Goal: Ask a question

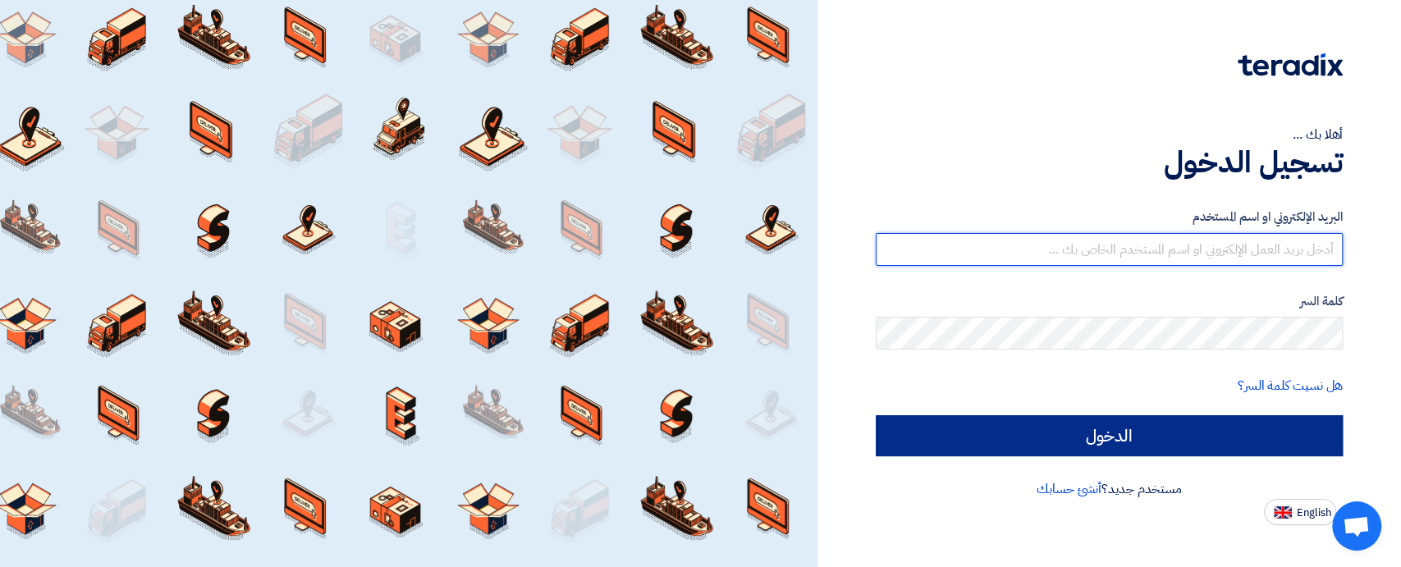
type input "[EMAIL_ADDRESS][DOMAIN_NAME]"
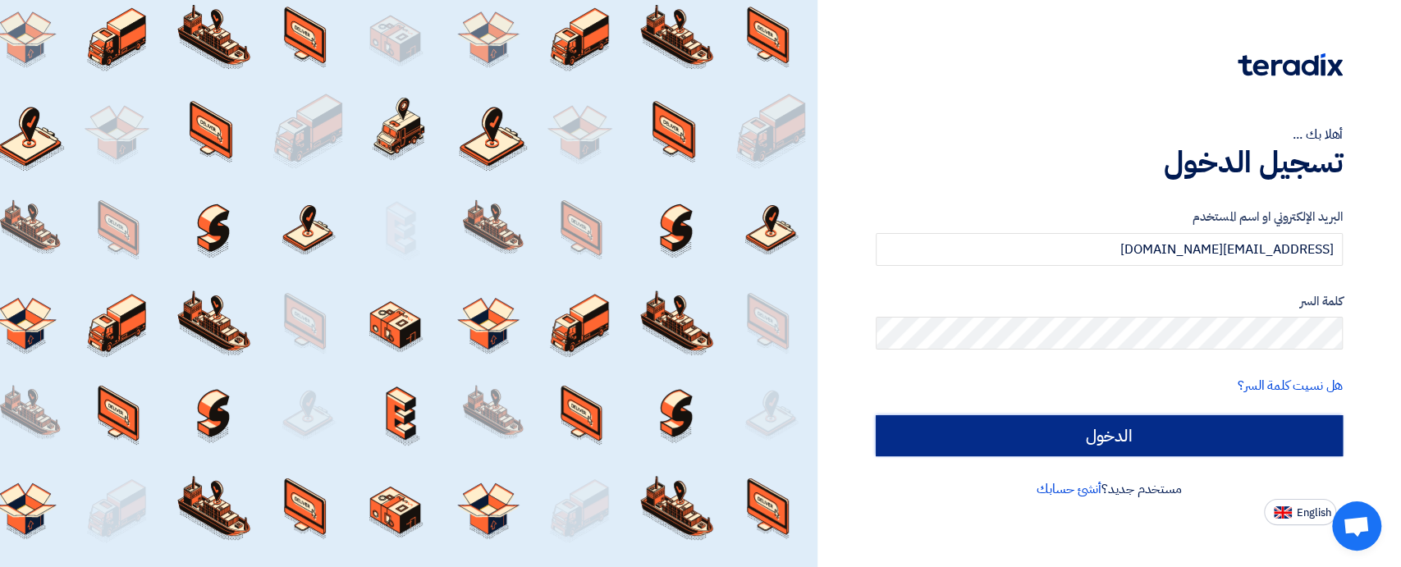
click at [1251, 443] on input "الدخول" at bounding box center [1109, 435] width 467 height 41
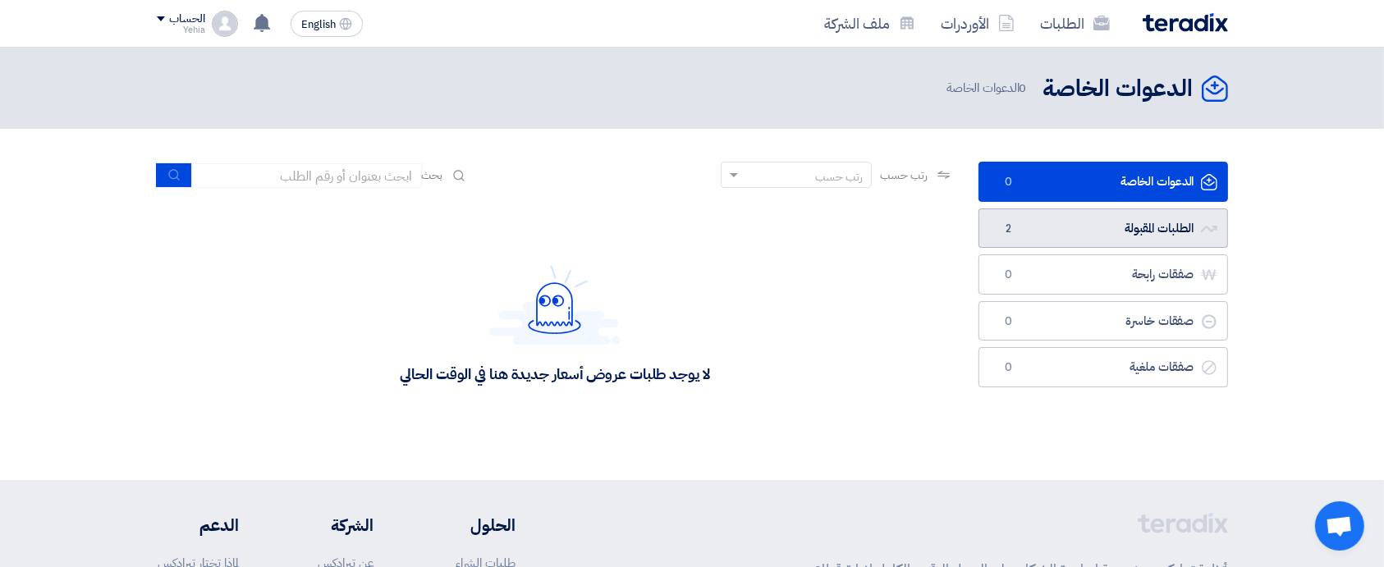
click at [1151, 227] on link "الطلبات المقبولة الطلبات المقبولة 2" at bounding box center [1103, 228] width 250 height 40
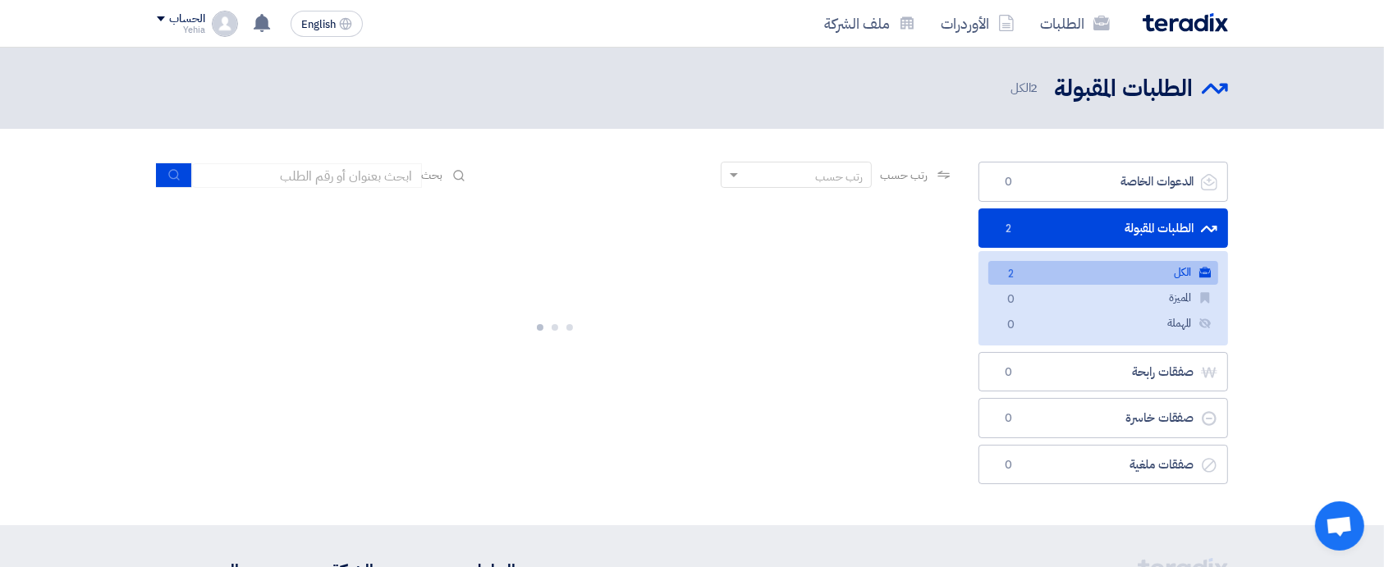
click at [1149, 267] on link "الكل الكل 2" at bounding box center [1103, 273] width 230 height 24
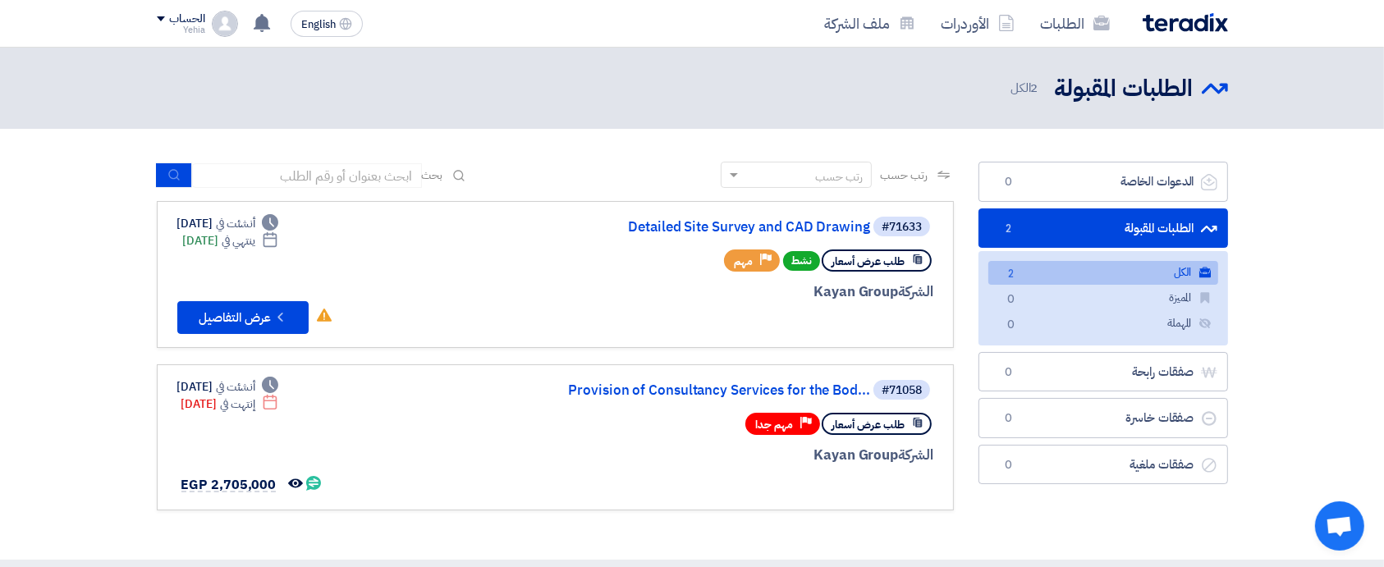
click at [1167, 233] on link "الطلبات المقبولة الطلبات المقبولة 2" at bounding box center [1103, 228] width 250 height 40
click at [740, 226] on link "Detailed Site Survey and CAD Drawing" at bounding box center [706, 227] width 328 height 15
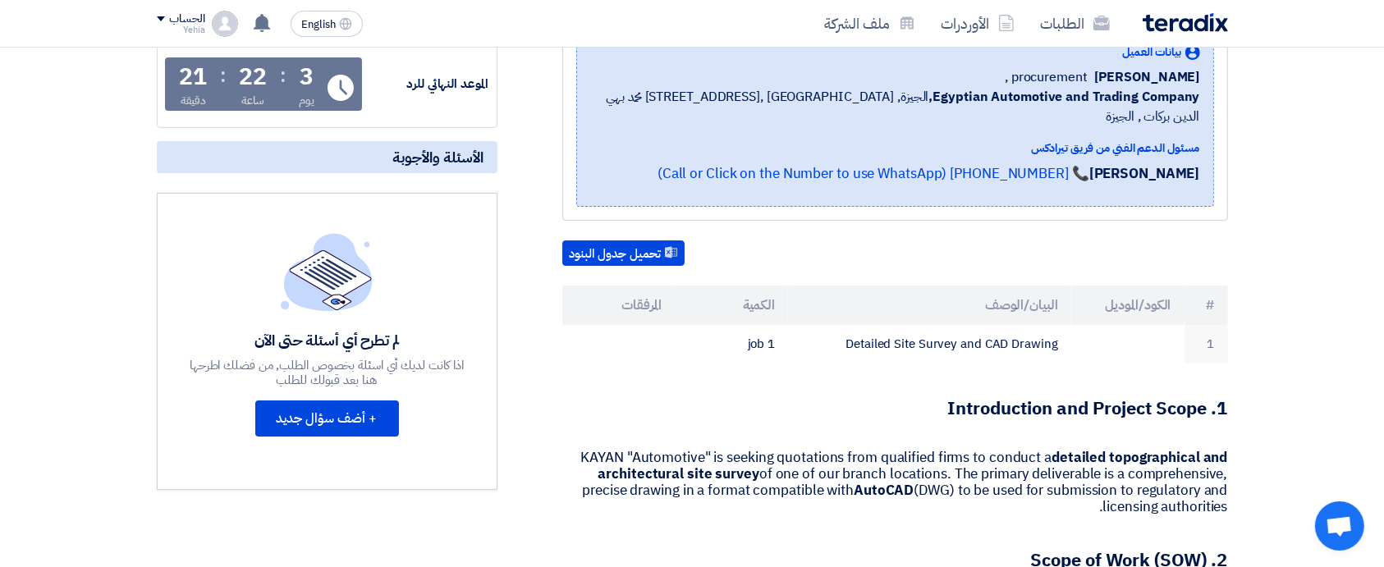
scroll to position [273, 0]
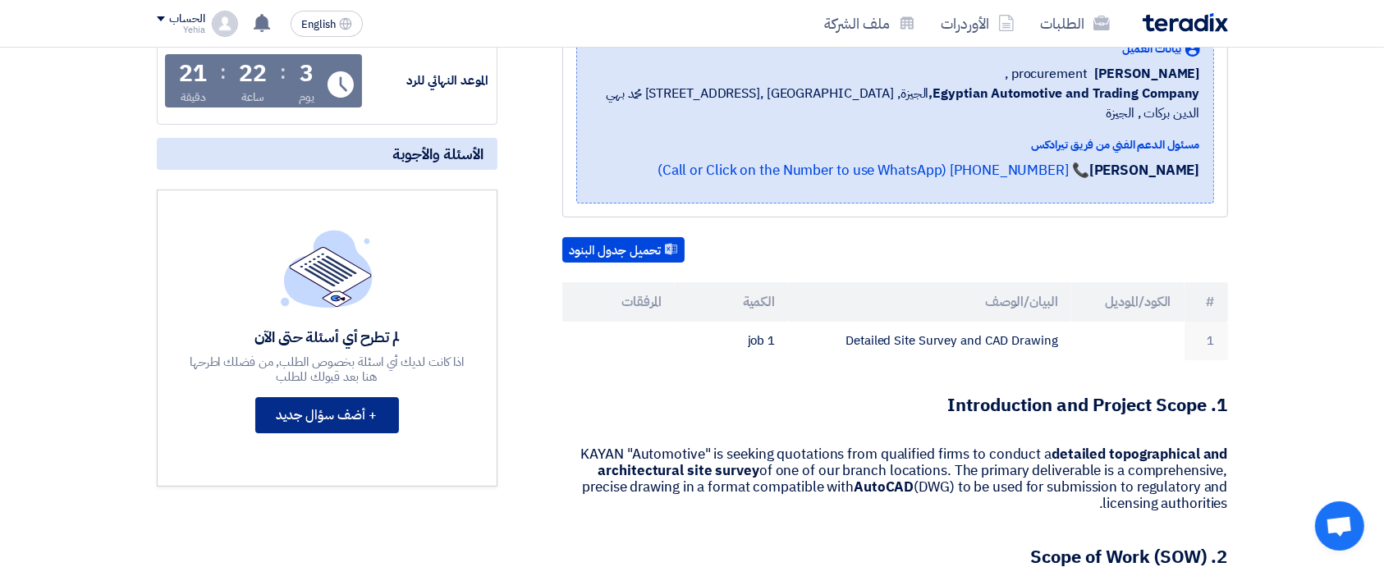
click at [330, 414] on button "+ أضف سؤال جديد" at bounding box center [327, 415] width 144 height 36
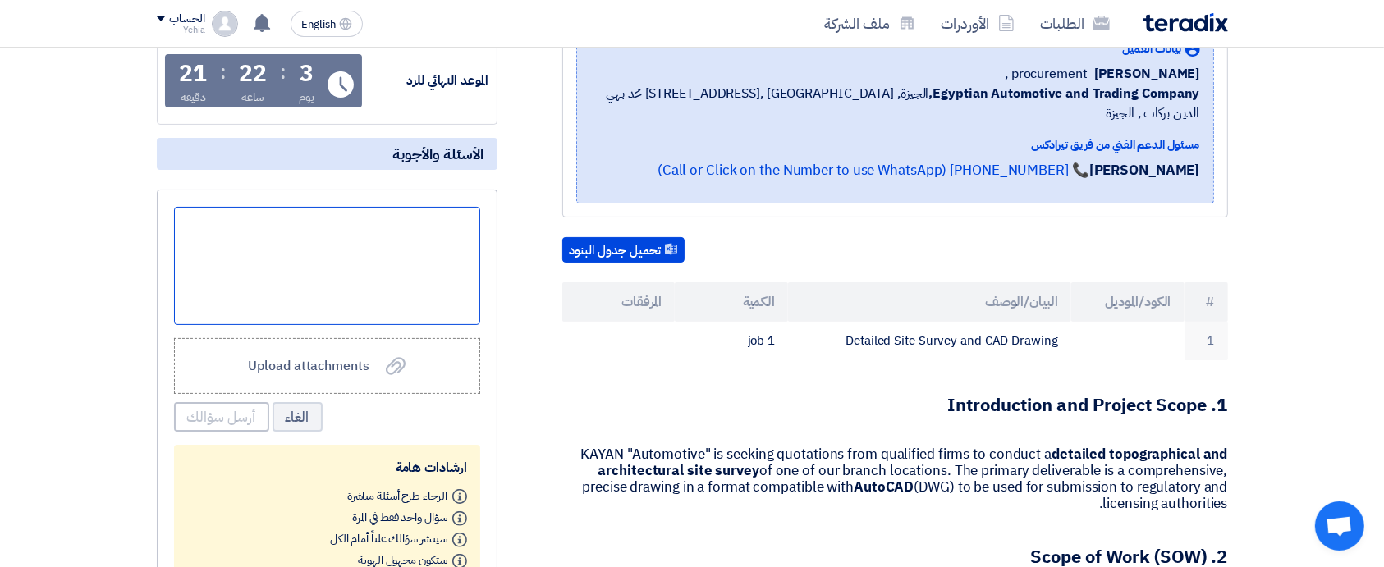
click at [381, 250] on div at bounding box center [327, 266] width 306 height 118
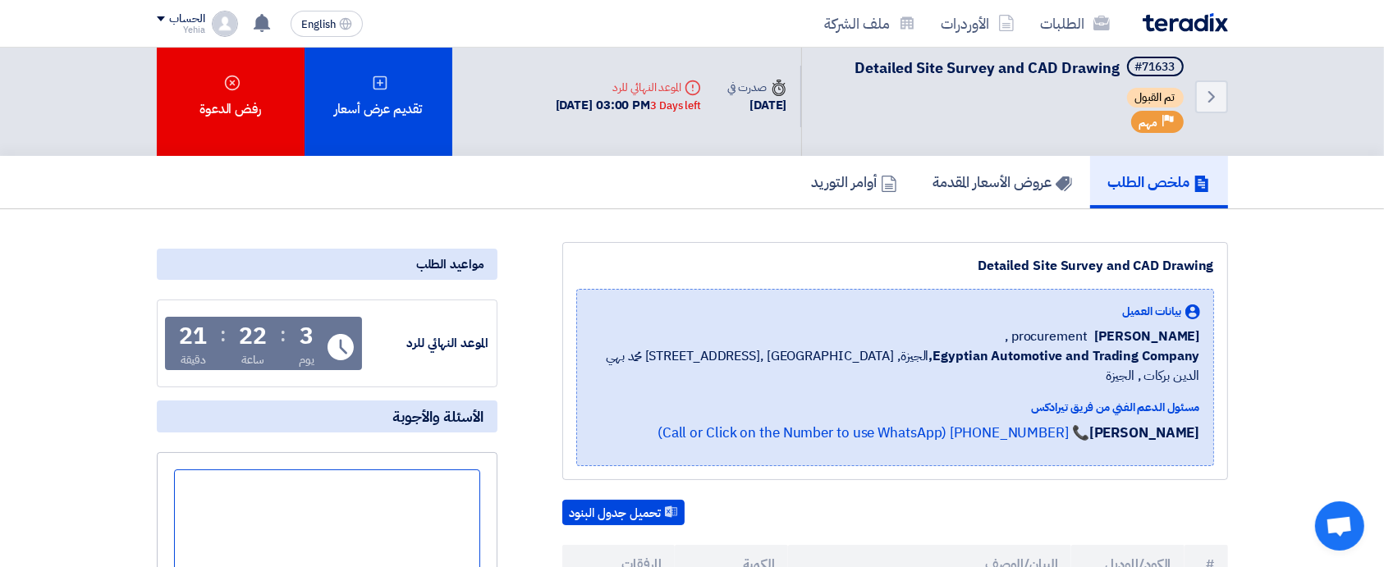
scroll to position [10, 0]
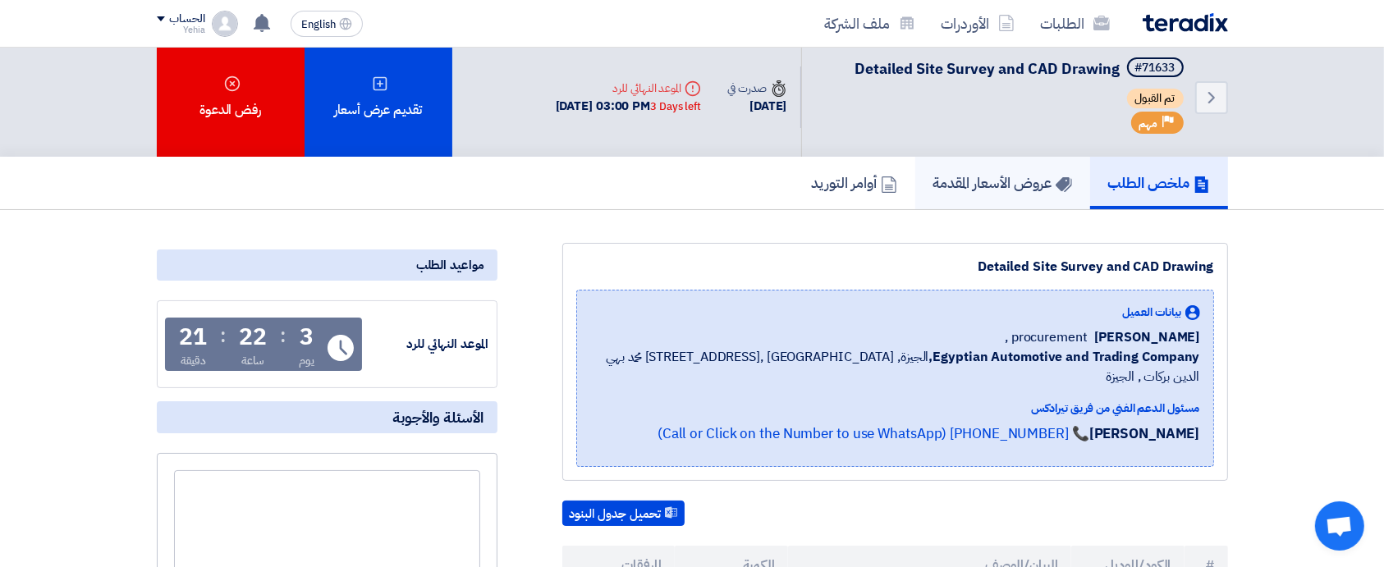
click at [989, 190] on h5 "عروض الأسعار المقدمة" at bounding box center [1002, 182] width 139 height 19
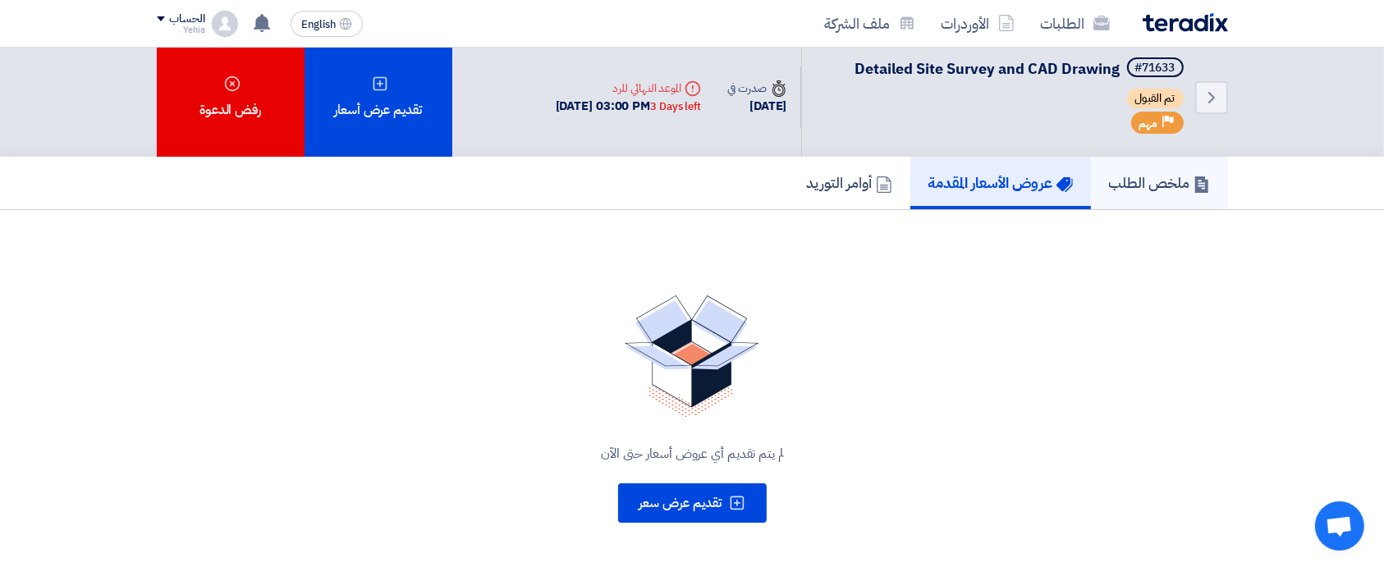
click at [1131, 180] on h5 "ملخص الطلب" at bounding box center [1159, 182] width 101 height 19
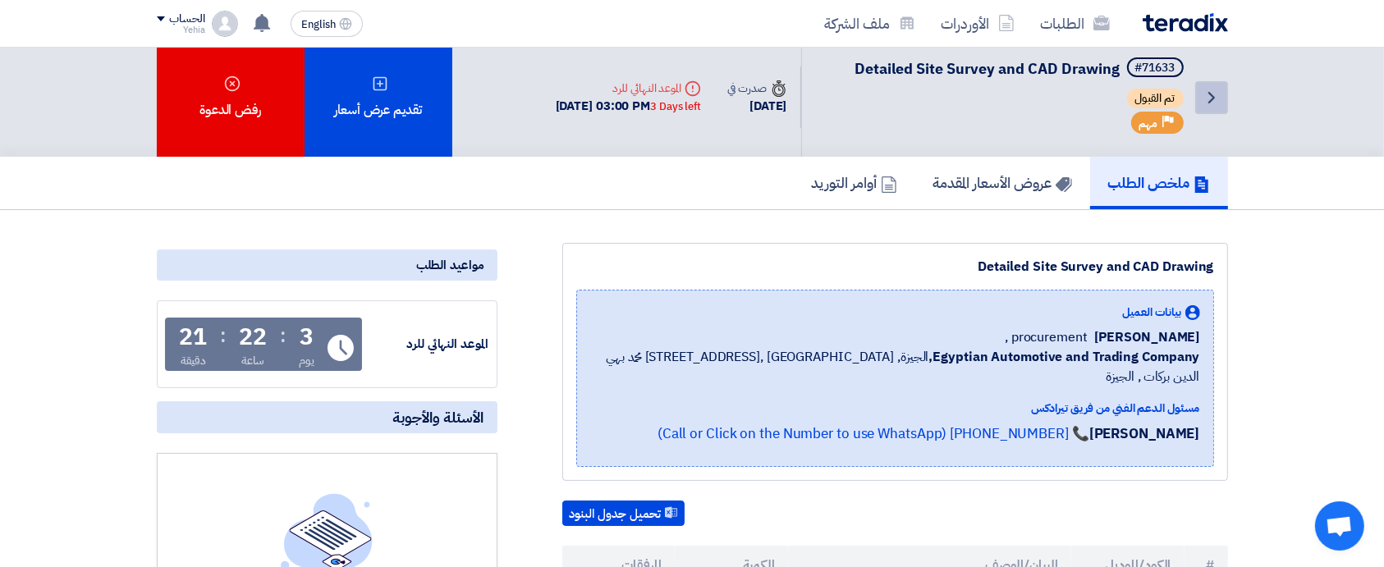
click at [1225, 92] on link "Back" at bounding box center [1211, 97] width 33 height 33
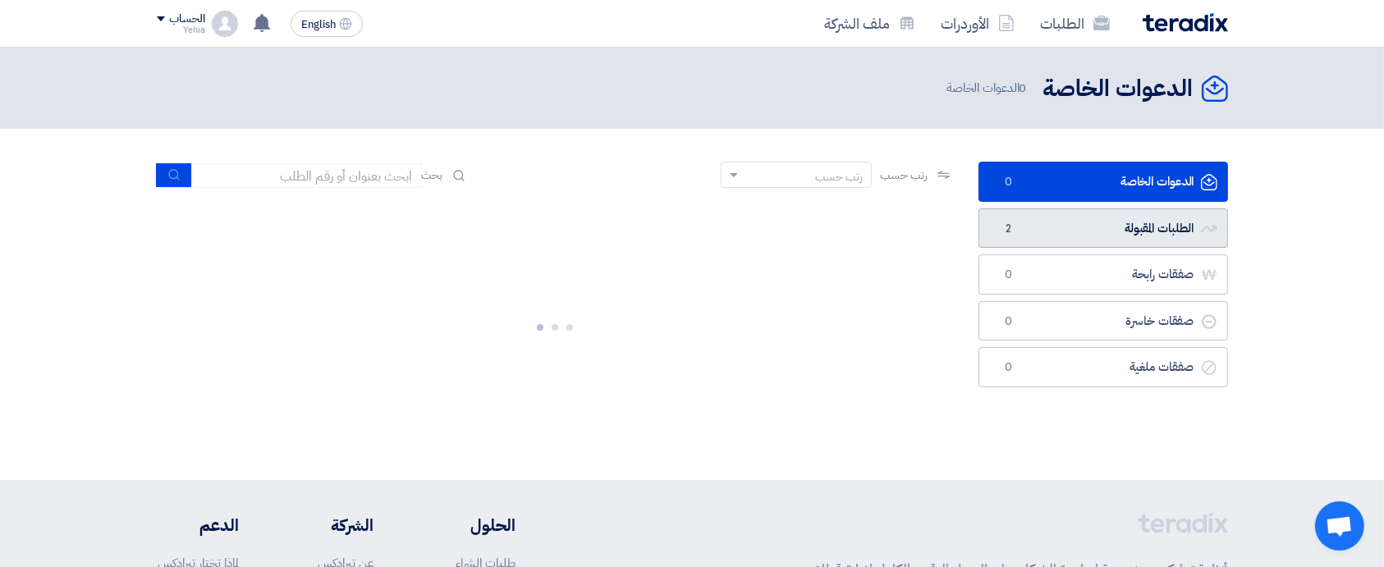
click at [1129, 220] on link "الطلبات المقبولة الطلبات المقبولة 2" at bounding box center [1103, 228] width 250 height 40
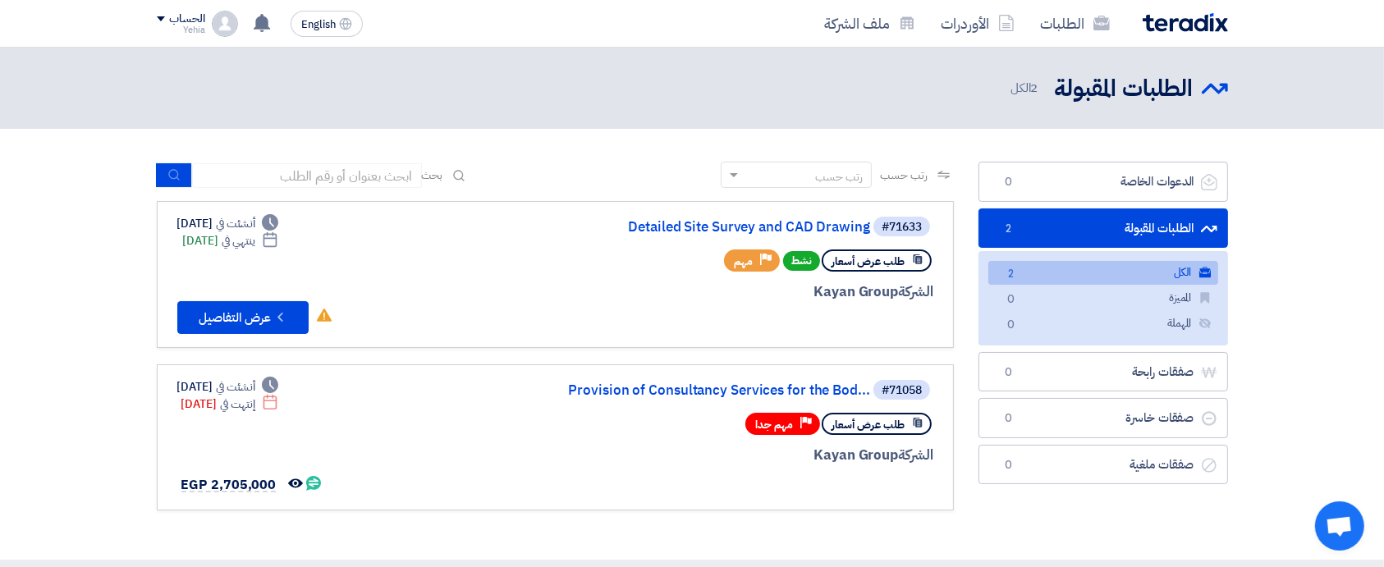
click at [1117, 272] on link "الكل الكل 2" at bounding box center [1103, 273] width 230 height 24
click at [742, 227] on link "Detailed Site Survey and CAD Drawing" at bounding box center [706, 227] width 328 height 15
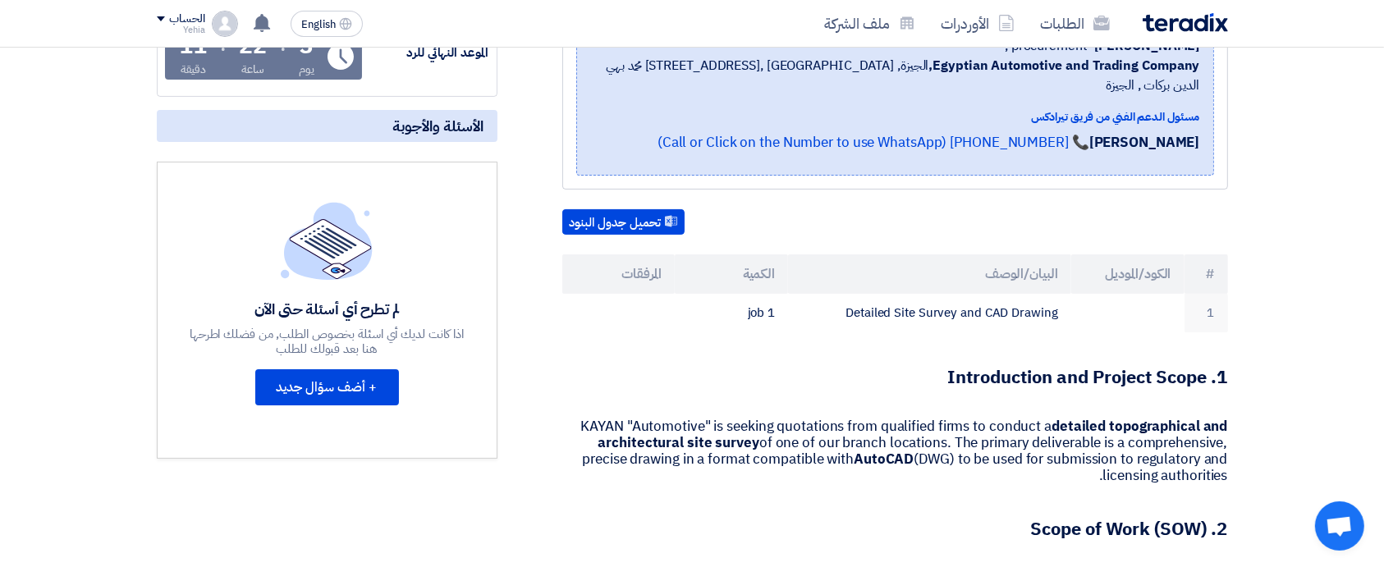
scroll to position [302, 0]
click at [330, 387] on button "+ أضف سؤال جديد" at bounding box center [327, 387] width 144 height 36
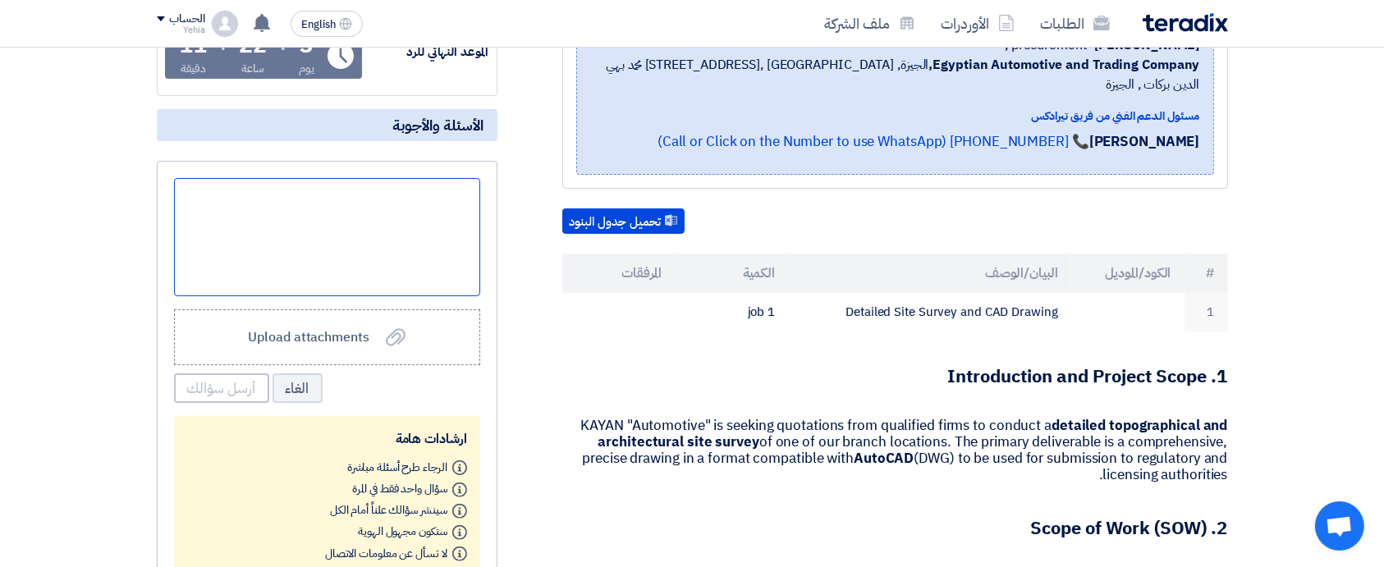
click at [373, 213] on div at bounding box center [327, 237] width 306 height 118
paste div
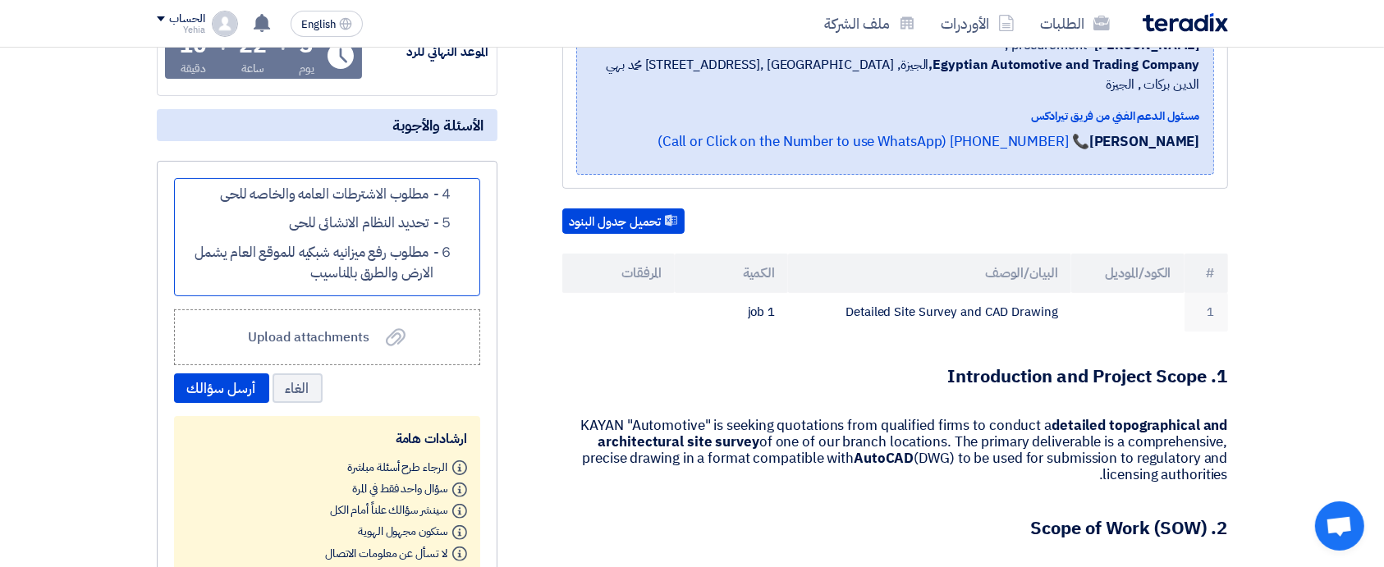
scroll to position [135, 0]
click at [380, 201] on span "مطلوب الاشترطات العامه والخاصه للحى" at bounding box center [324, 191] width 208 height 21
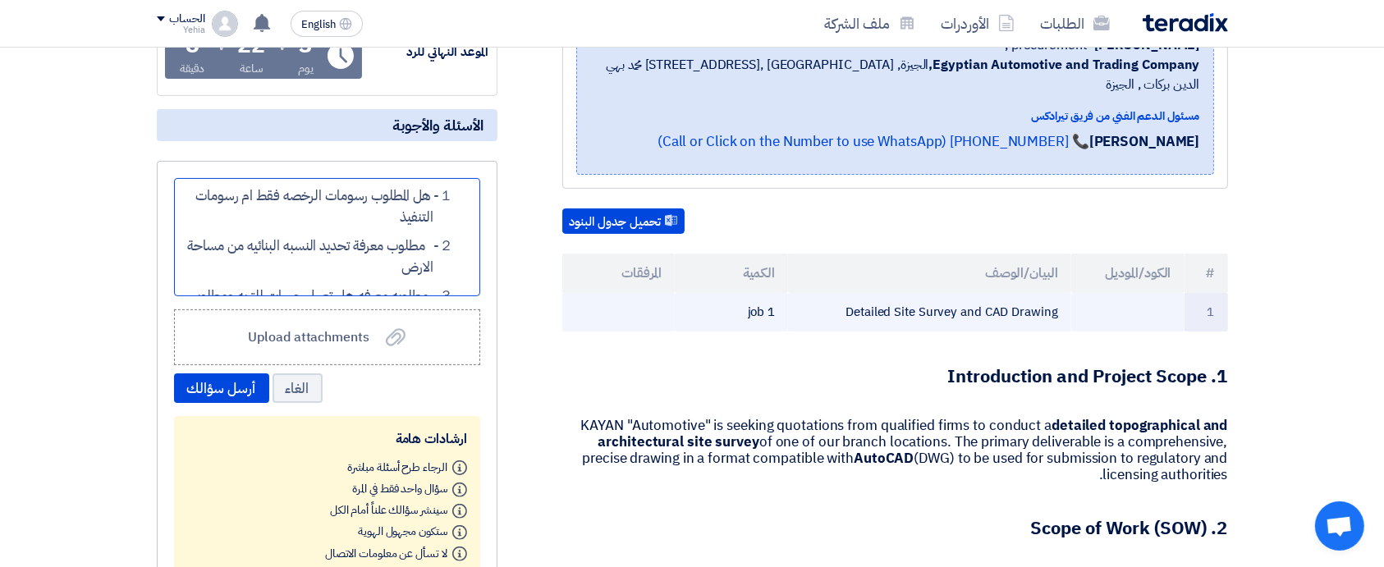
scroll to position [219, 0]
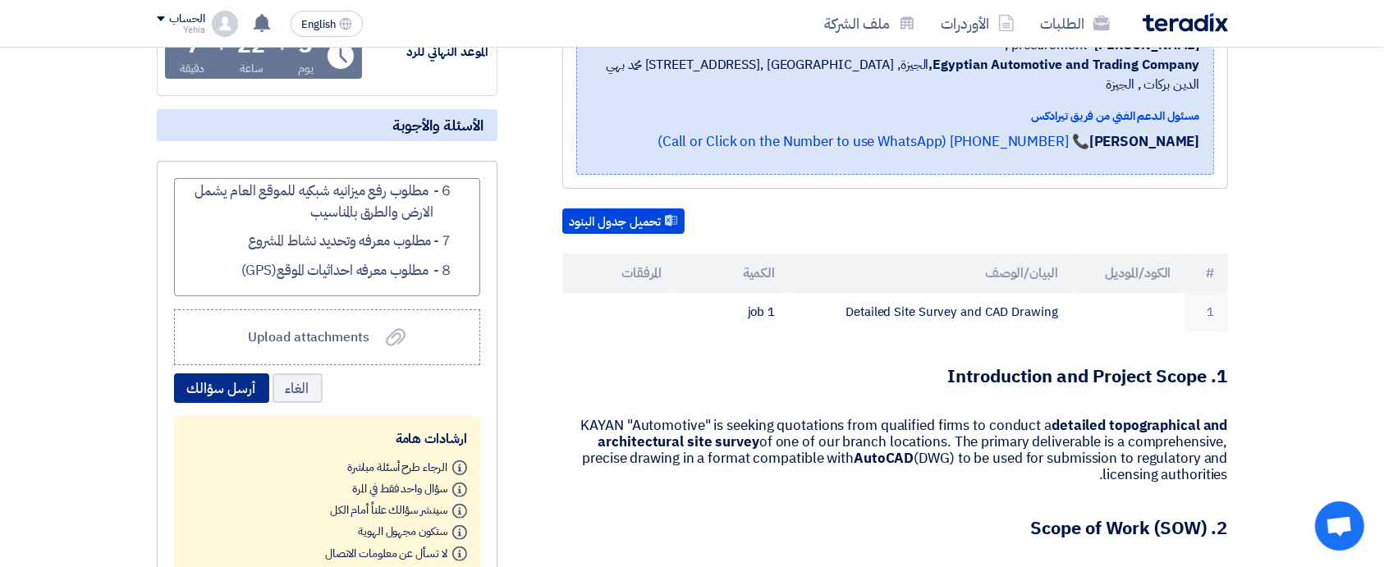
click at [227, 386] on button "أرسل سؤالك" at bounding box center [221, 388] width 95 height 30
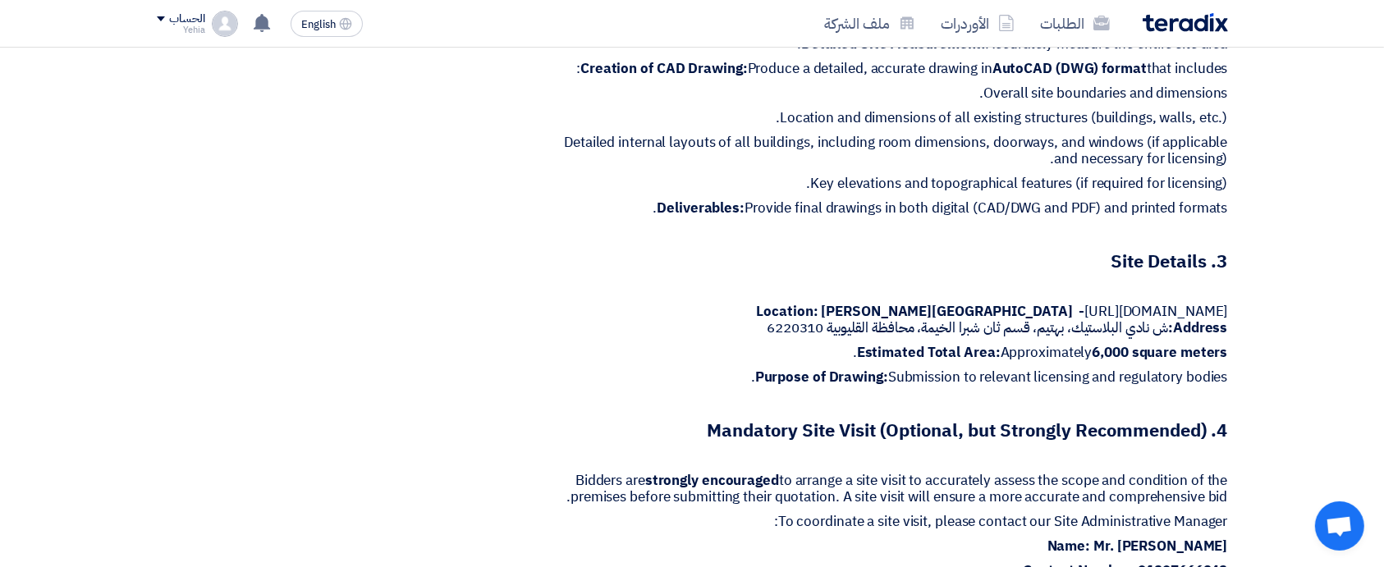
scroll to position [840, 0]
